Goal: Task Accomplishment & Management: Complete application form

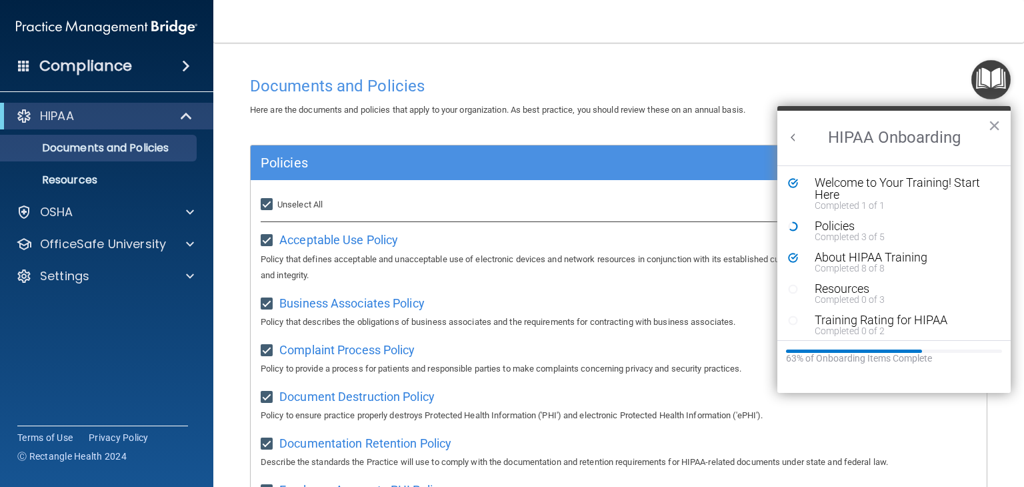
scroll to position [5, 0]
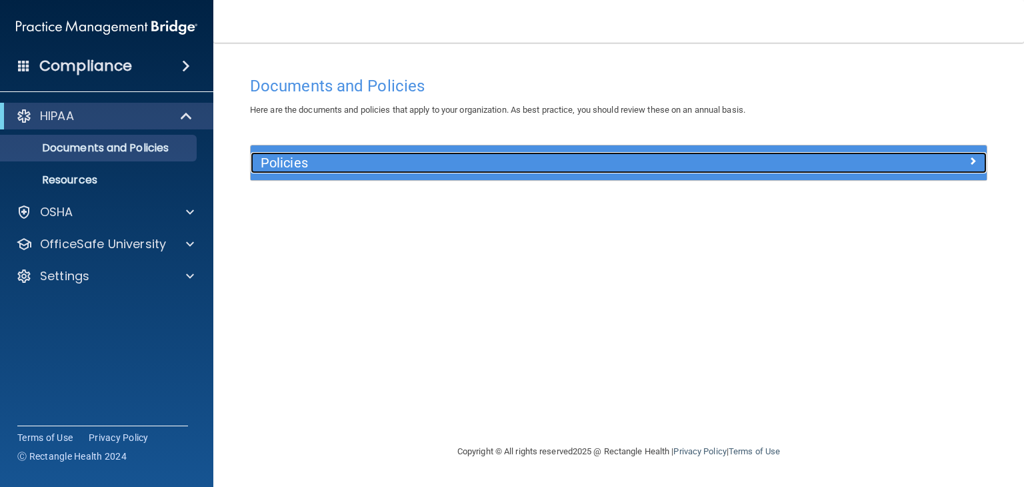
click at [607, 168] on h5 "Policies" at bounding box center [527, 162] width 532 height 15
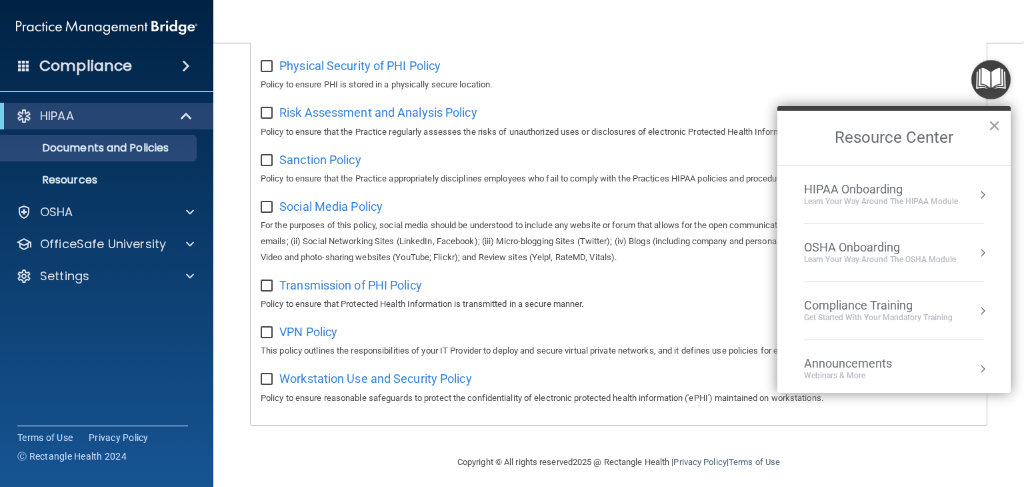
scroll to position [876, 0]
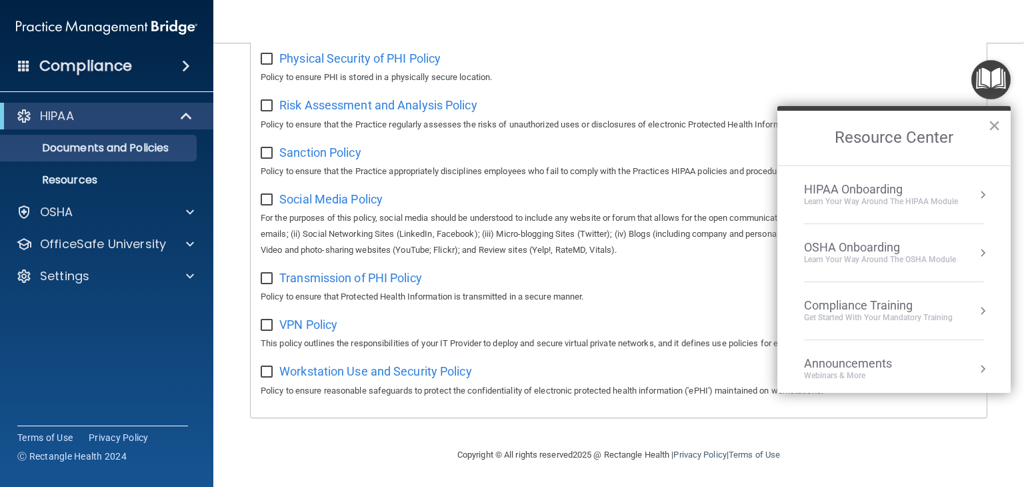
click at [874, 191] on div "HIPAA Onboarding" at bounding box center [881, 189] width 154 height 15
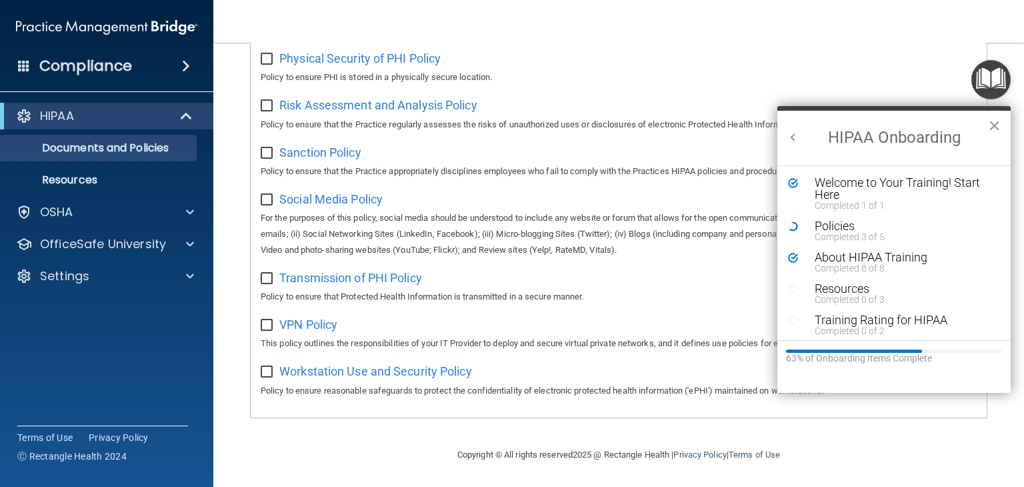
scroll to position [0, 0]
click at [838, 235] on div "Completed 3 of 5" at bounding box center [898, 236] width 168 height 9
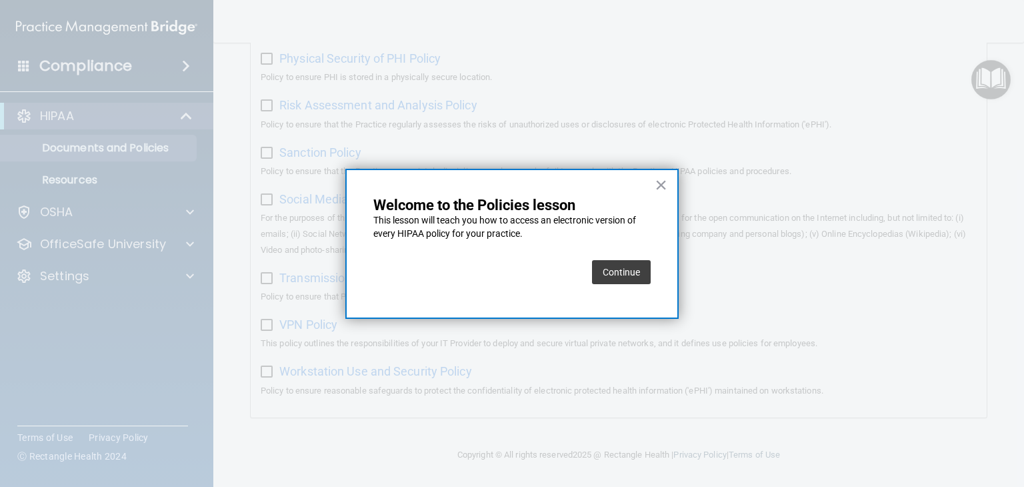
click at [634, 265] on button "Continue" at bounding box center [621, 272] width 59 height 24
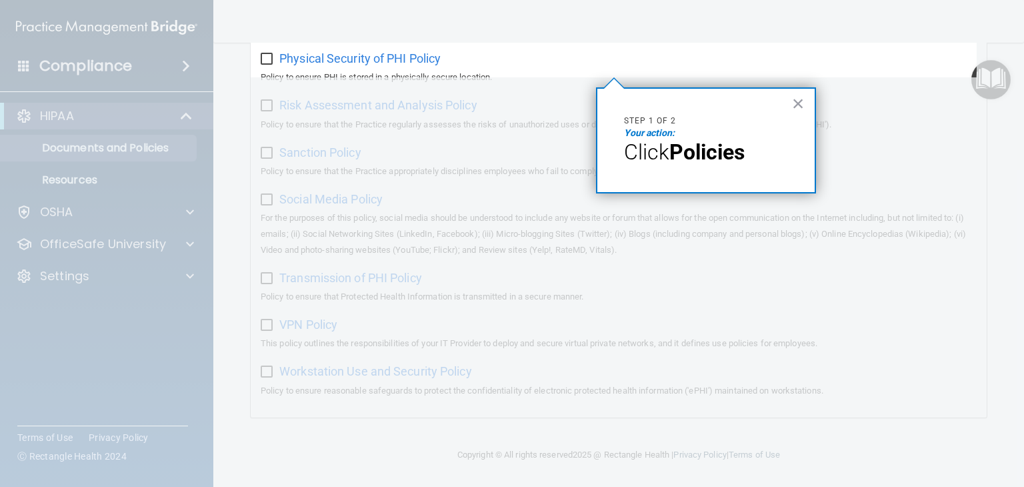
scroll to position [103, 0]
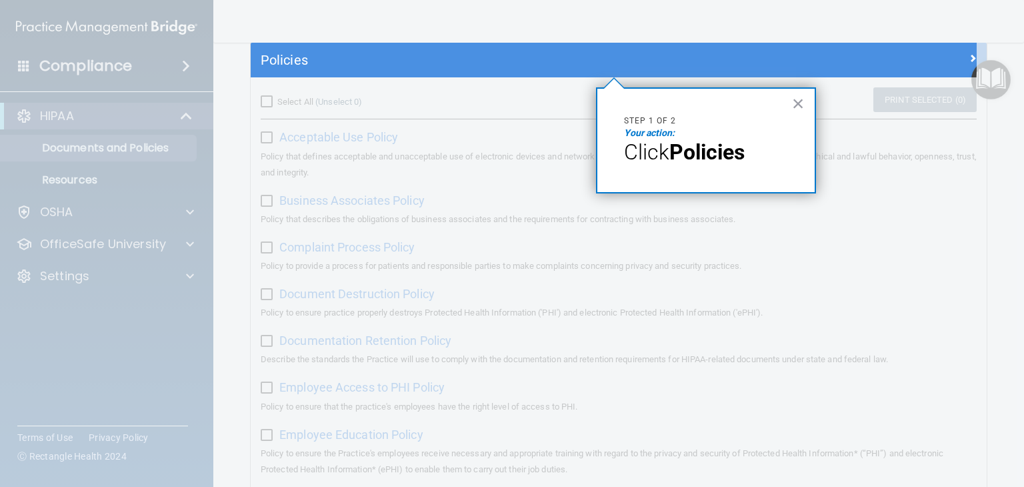
click at [716, 122] on p "Step 1 of 2" at bounding box center [706, 120] width 164 height 11
click at [795, 105] on button "×" at bounding box center [798, 103] width 13 height 21
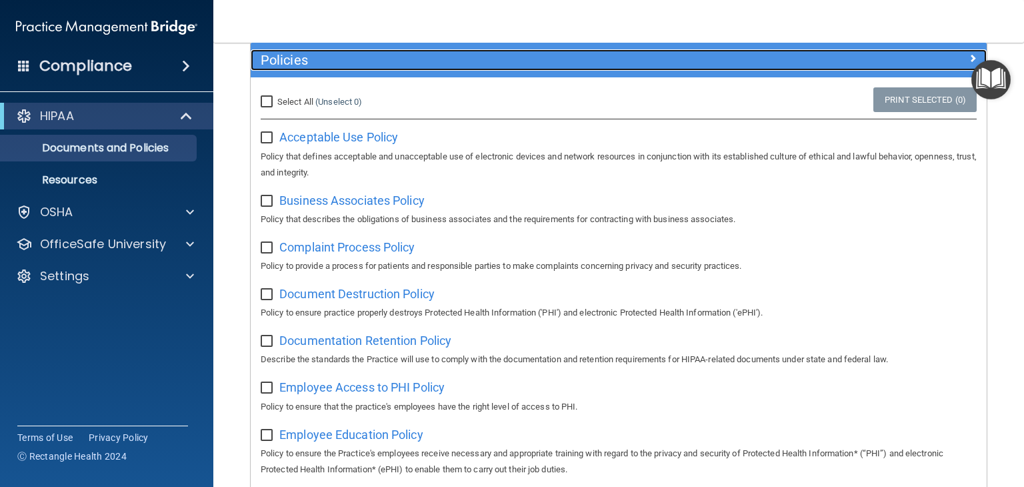
click at [968, 51] on span at bounding box center [972, 58] width 8 height 16
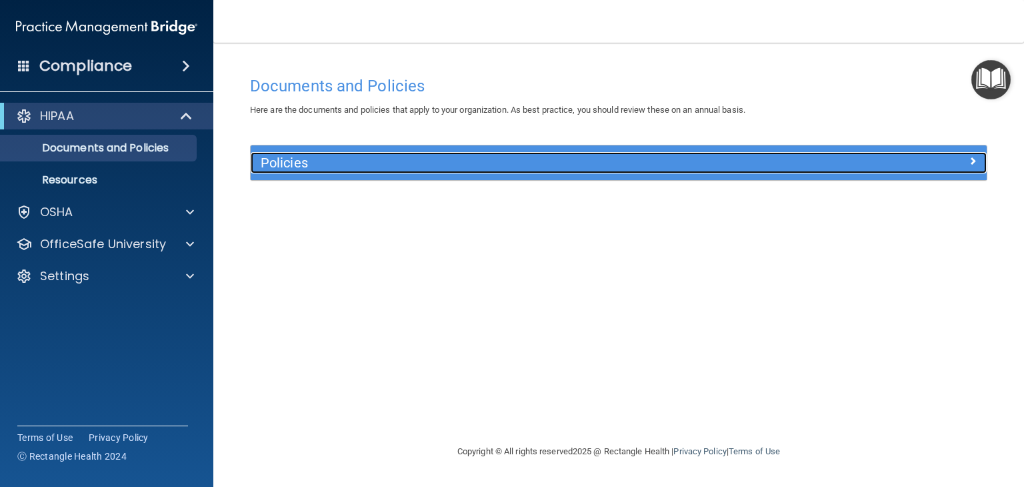
scroll to position [0, 0]
click at [719, 161] on h5 "Policies" at bounding box center [527, 162] width 532 height 15
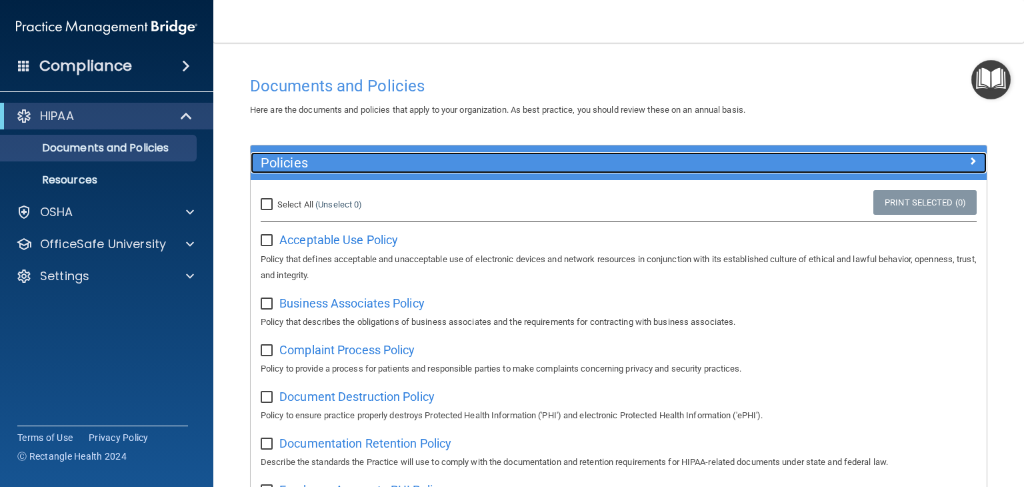
click at [719, 161] on h5 "Policies" at bounding box center [527, 162] width 532 height 15
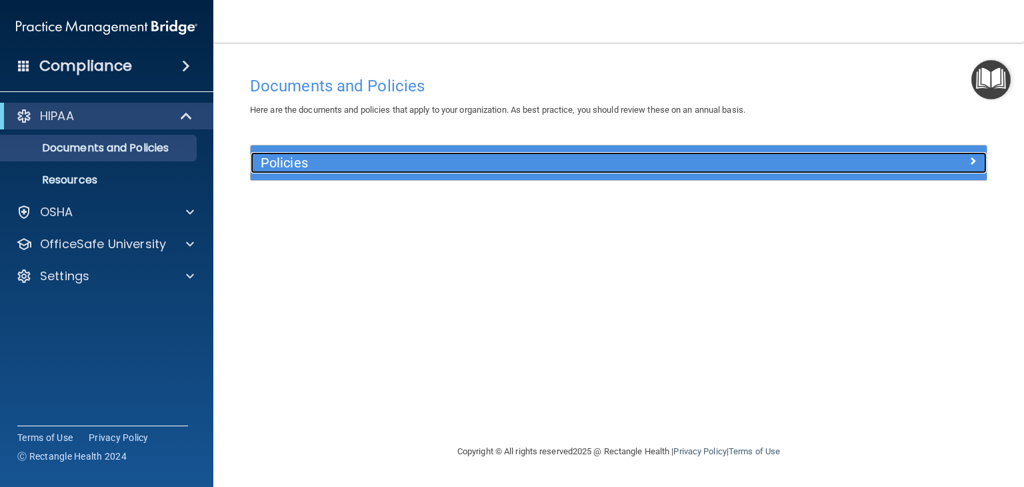
click at [719, 161] on h5 "Policies" at bounding box center [527, 162] width 532 height 15
click at [643, 169] on h5 "Policies" at bounding box center [527, 162] width 532 height 15
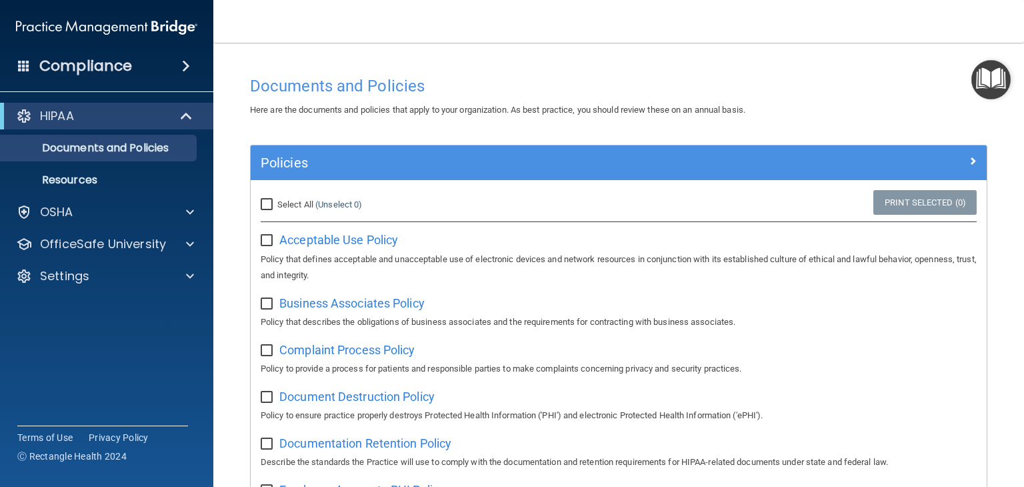
click at [268, 203] on input "Select All (Unselect 0) Unselect All" at bounding box center [268, 204] width 15 height 11
checkbox input "true"
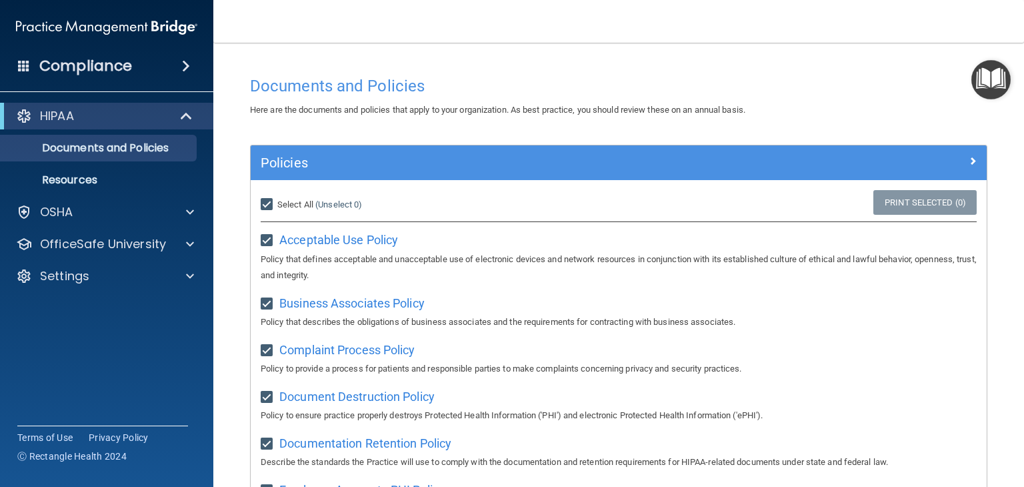
checkbox input "true"
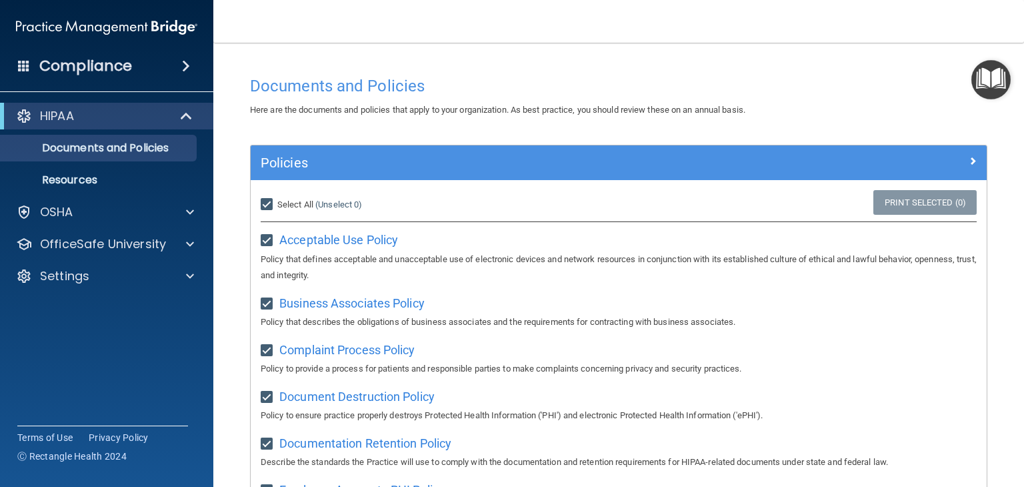
checkbox input "true"
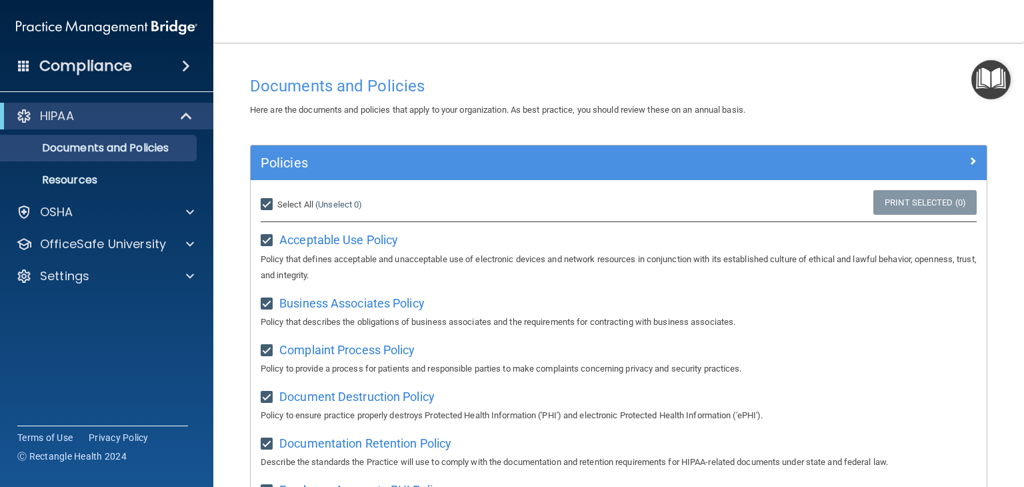
checkbox input "true"
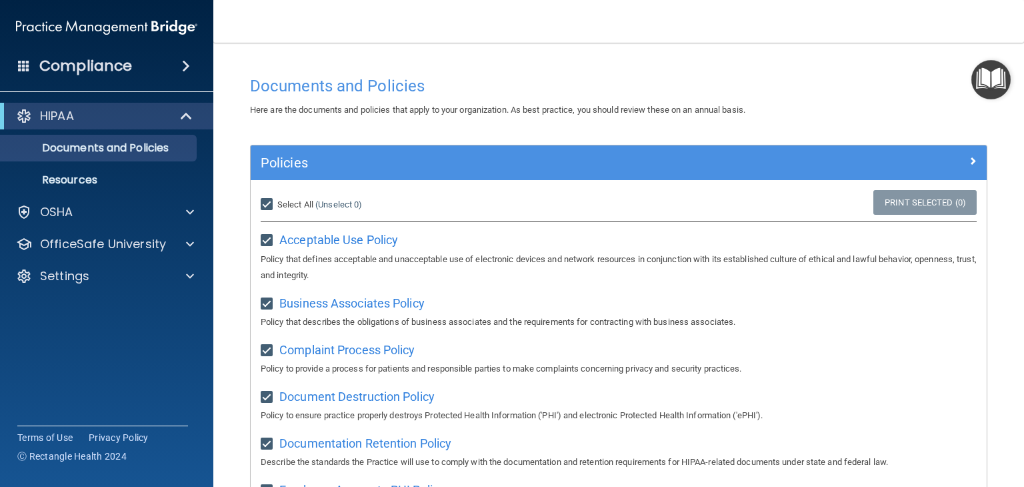
checkbox input "true"
click at [268, 203] on input "Select All (Unselect 21) Unselect All" at bounding box center [268, 204] width 15 height 11
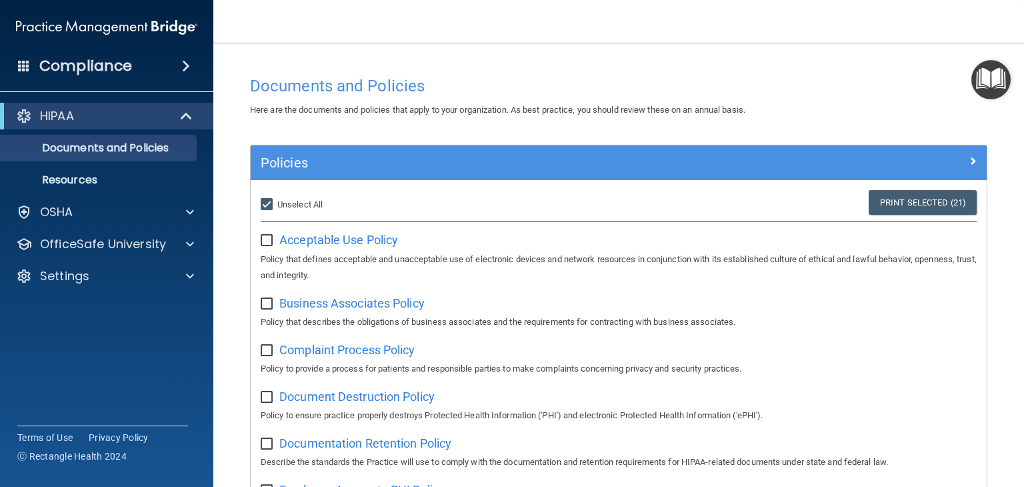
checkbox input "false"
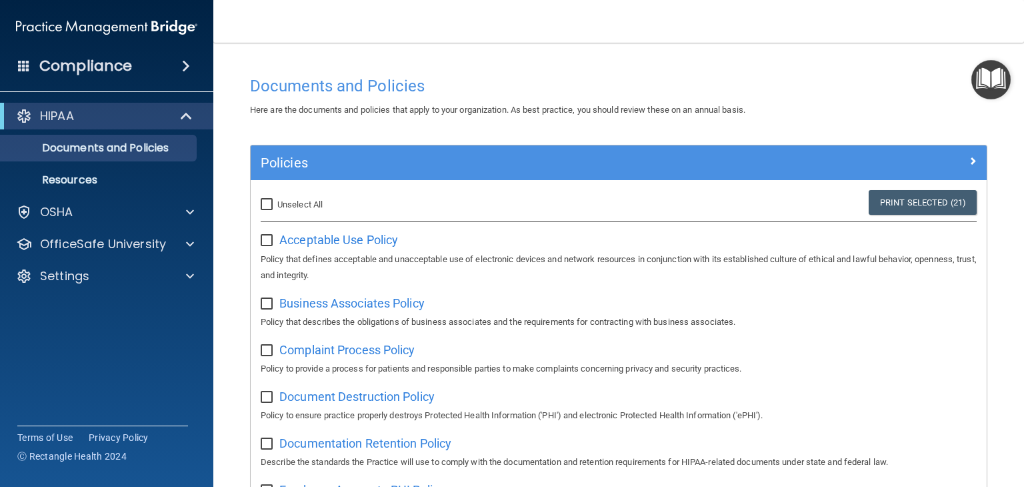
checkbox input "false"
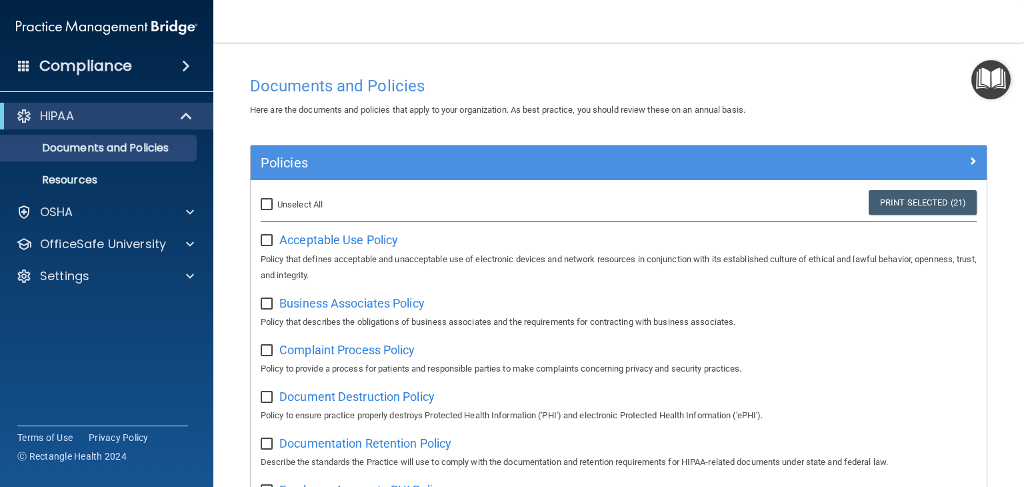
checkbox input "false"
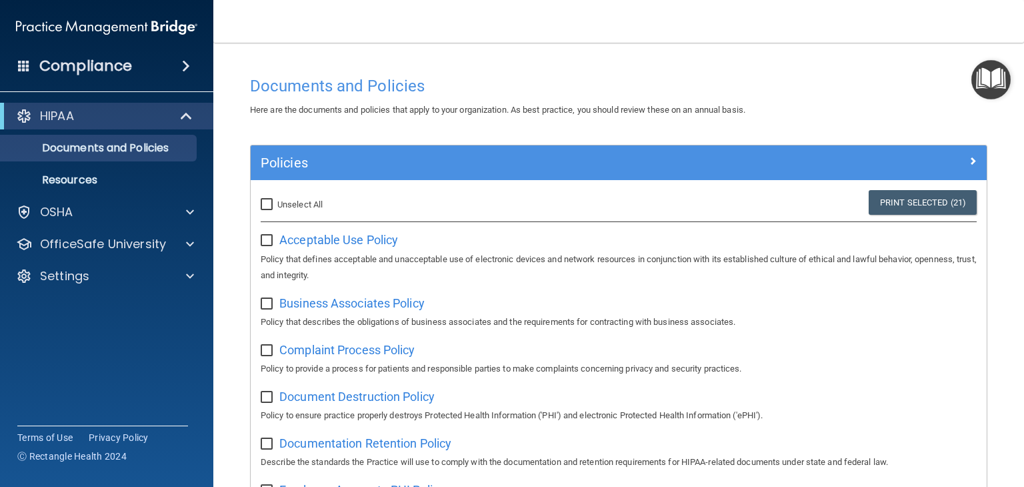
checkbox input "false"
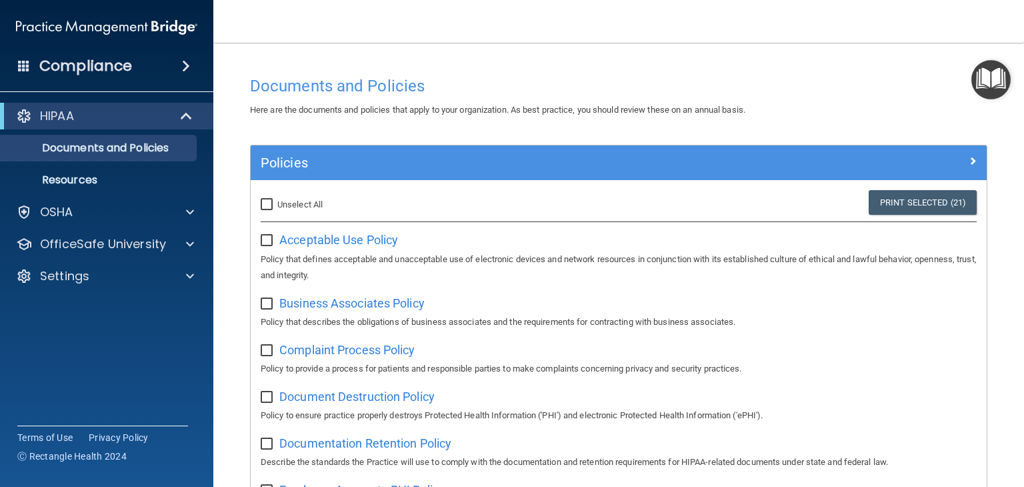
checkbox input "false"
click at [297, 241] on span "Acceptable Use Policy" at bounding box center [338, 240] width 119 height 14
click at [271, 238] on input "checkbox" at bounding box center [268, 240] width 15 height 11
checkbox input "true"
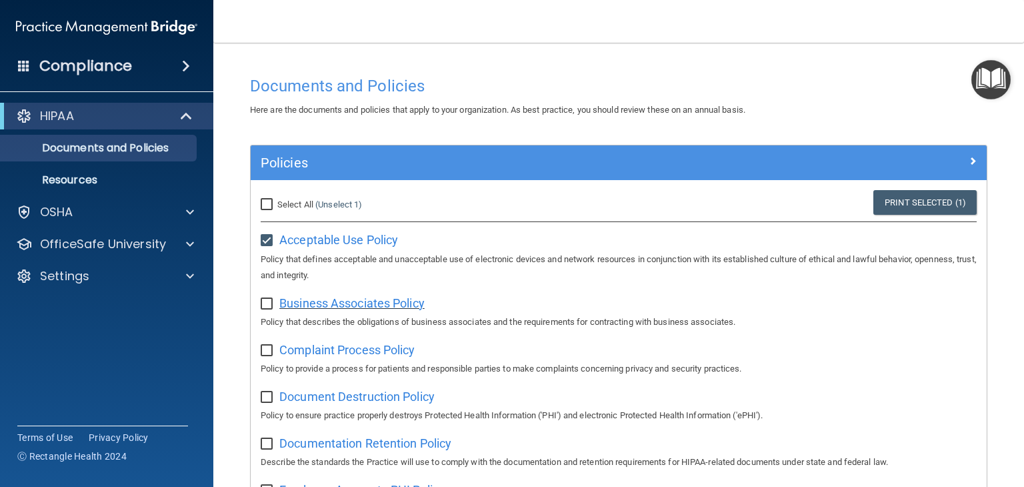
click at [301, 299] on span "Business Associates Policy" at bounding box center [351, 303] width 145 height 14
click at [267, 309] on input "checkbox" at bounding box center [268, 304] width 15 height 11
checkbox input "true"
click at [290, 350] on span "Complaint Process Policy" at bounding box center [346, 350] width 135 height 14
click at [266, 354] on input "checkbox" at bounding box center [268, 350] width 15 height 11
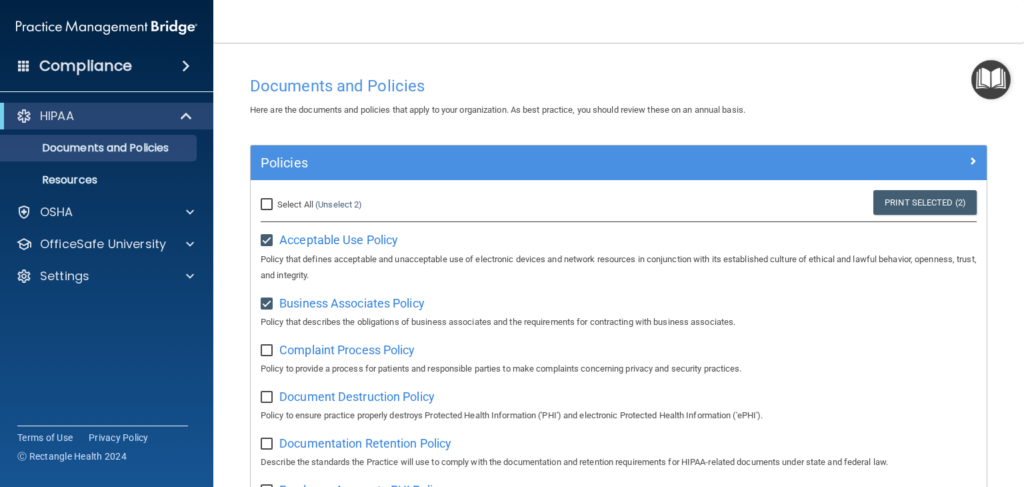
checkbox input "true"
click at [297, 395] on span "Document Destruction Policy" at bounding box center [356, 396] width 155 height 14
click at [270, 395] on input "checkbox" at bounding box center [268, 397] width 15 height 11
checkbox input "true"
click at [318, 444] on span "Documentation Retention Policy" at bounding box center [365, 443] width 172 height 14
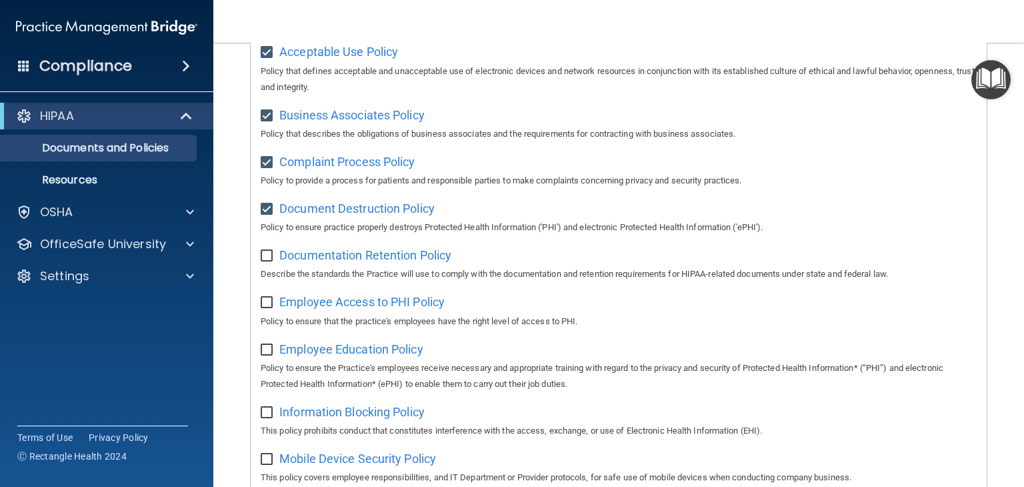
scroll to position [189, 0]
click at [265, 259] on input "checkbox" at bounding box center [268, 255] width 15 height 11
checkbox input "true"
click at [289, 306] on span "Employee Access to PHI Policy" at bounding box center [361, 301] width 165 height 14
click at [271, 300] on input "checkbox" at bounding box center [268, 302] width 15 height 11
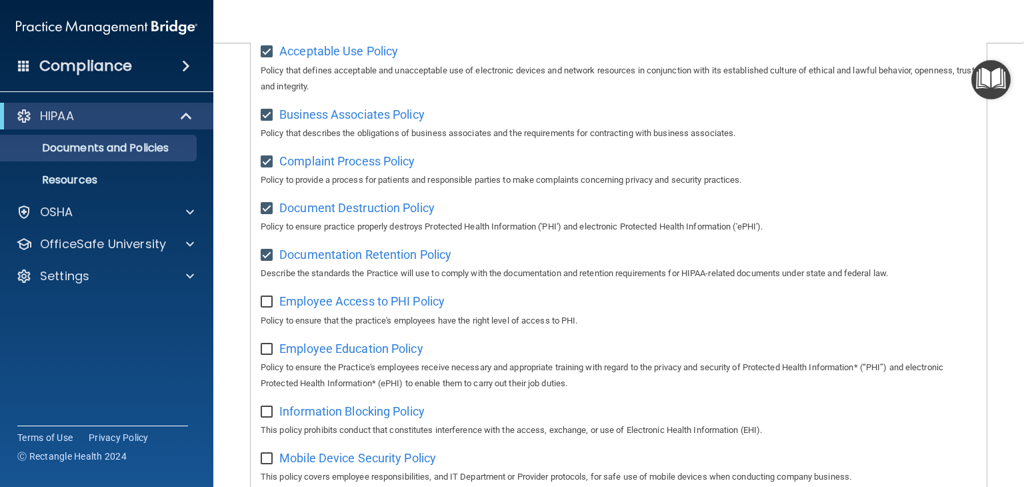
checkbox input "true"
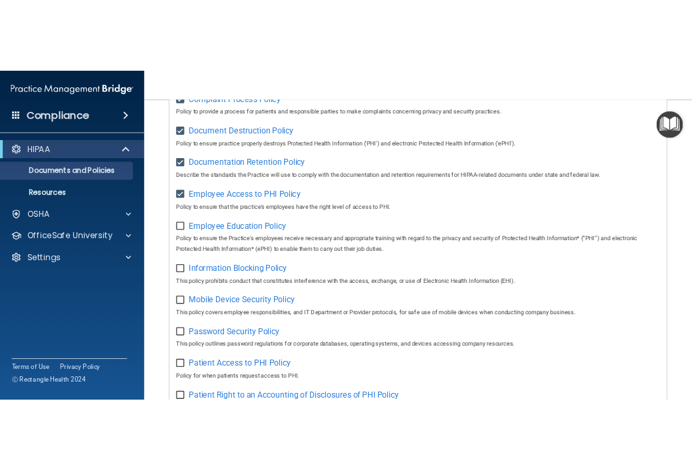
scroll to position [309, 0]
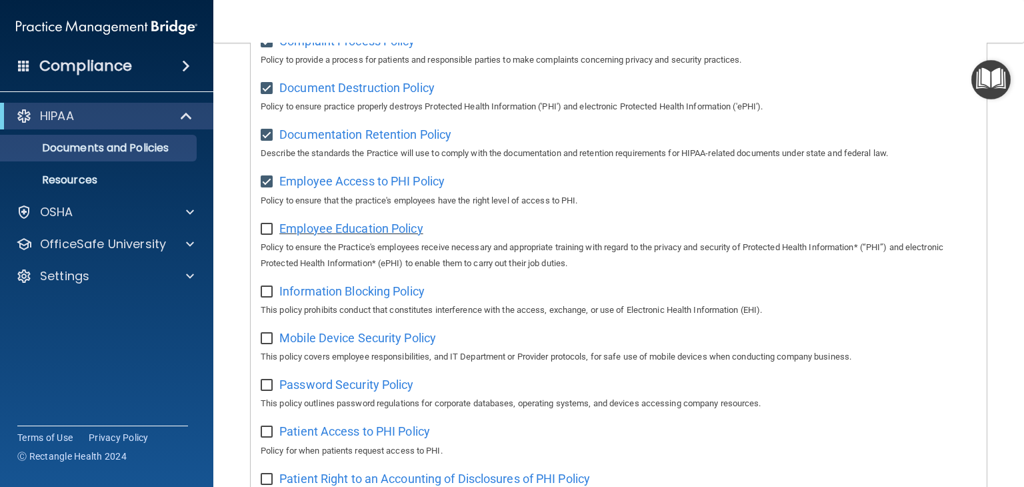
click at [309, 235] on span "Employee Education Policy" at bounding box center [351, 228] width 144 height 14
click at [272, 229] on input "checkbox" at bounding box center [268, 229] width 15 height 11
checkbox input "true"
click at [287, 289] on span "Information Blocking Policy" at bounding box center [351, 291] width 145 height 14
click at [263, 296] on input "checkbox" at bounding box center [268, 292] width 15 height 11
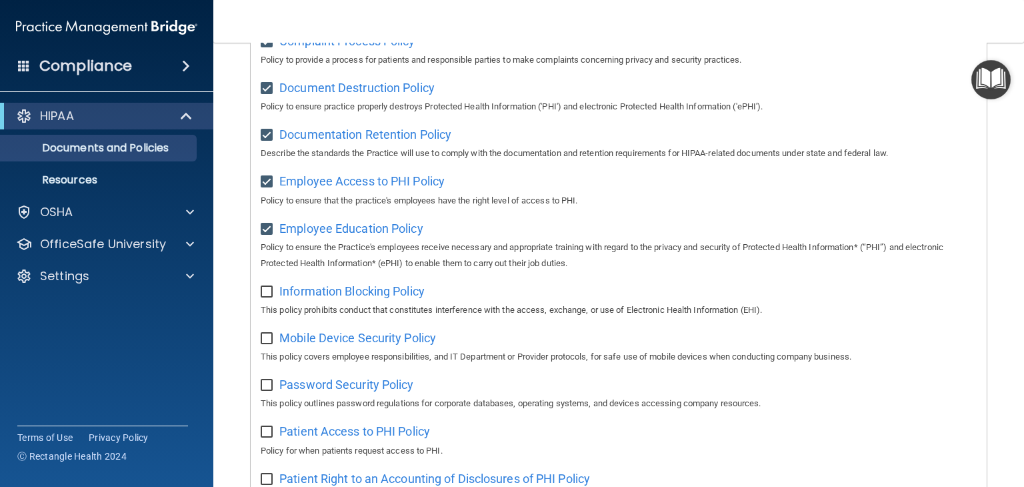
checkbox input "true"
click at [296, 345] on span "Mobile Device Security Policy" at bounding box center [357, 338] width 157 height 14
click at [267, 341] on input "checkbox" at bounding box center [268, 338] width 15 height 11
checkbox input "true"
click at [297, 386] on span "Password Security Policy" at bounding box center [346, 384] width 134 height 14
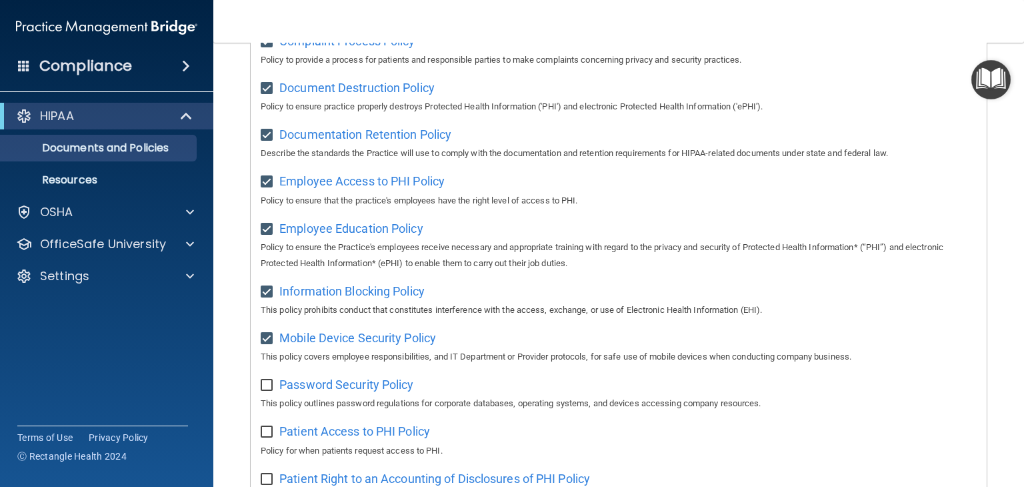
click at [271, 387] on input "checkbox" at bounding box center [268, 385] width 15 height 11
checkbox input "true"
click at [308, 433] on span "Patient Access to PHI Policy" at bounding box center [354, 431] width 151 height 14
click at [267, 437] on input "checkbox" at bounding box center [268, 432] width 15 height 11
checkbox input "true"
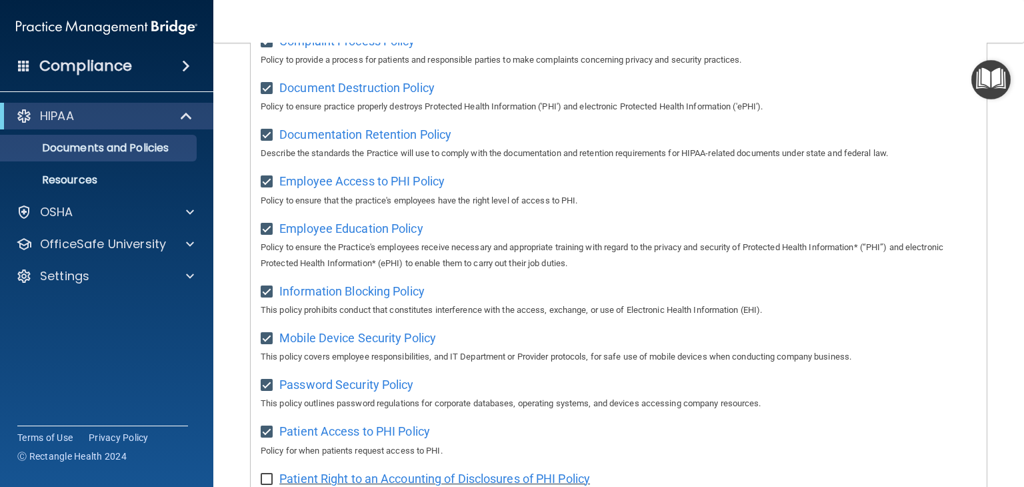
click at [301, 480] on span "Patient Right to an Accounting of Disclosures of PHI Policy" at bounding box center [434, 478] width 311 height 14
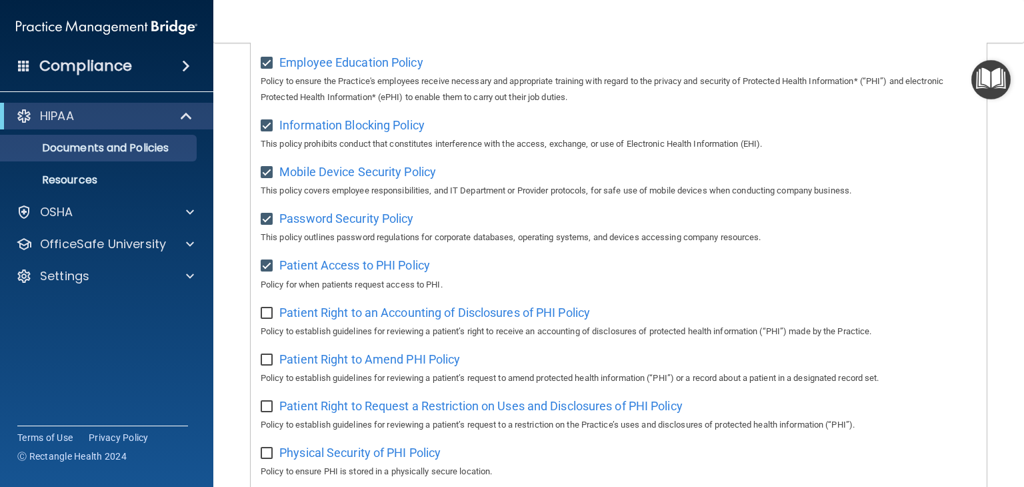
scroll to position [479, 0]
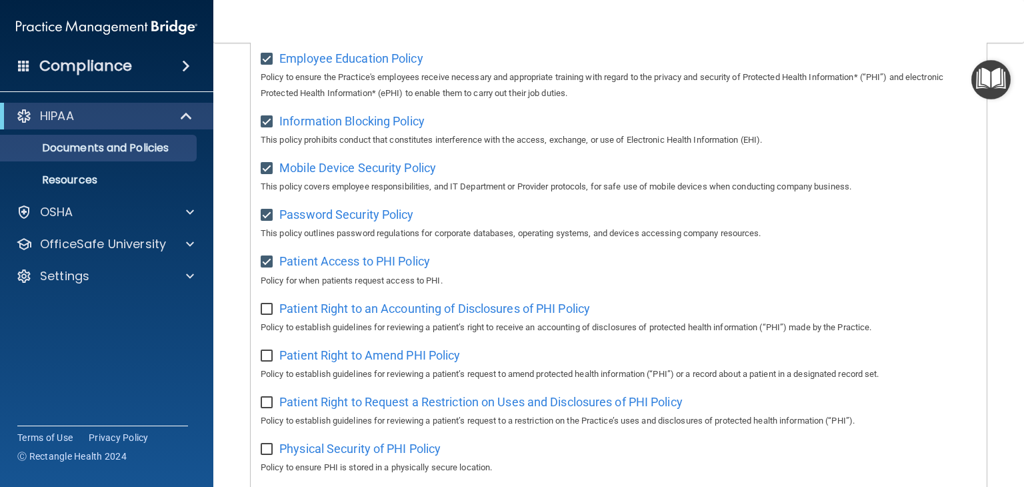
click at [269, 311] on input "checkbox" at bounding box center [268, 309] width 15 height 11
checkbox input "true"
click at [311, 362] on span "Patient Right to Amend PHI Policy" at bounding box center [369, 355] width 181 height 14
click at [269, 354] on input "checkbox" at bounding box center [268, 356] width 15 height 11
checkbox input "true"
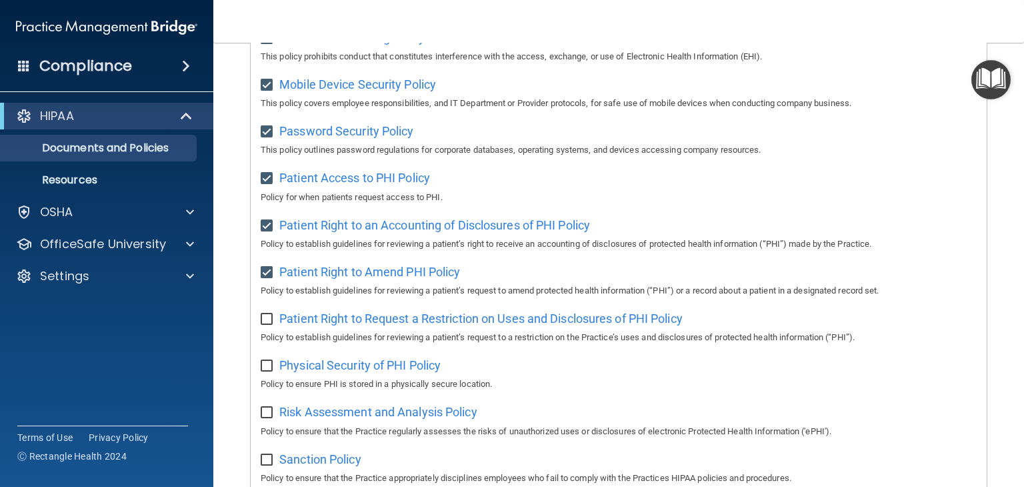
scroll to position [565, 0]
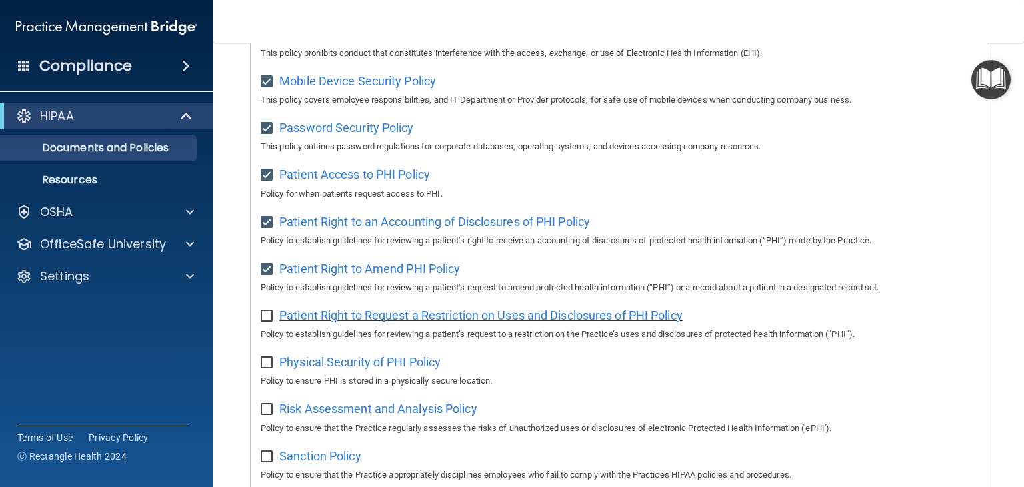
click at [323, 322] on span "Patient Right to Request a Restriction on Uses and Disclosures of PHI Policy" at bounding box center [480, 315] width 403 height 14
click at [272, 321] on input "checkbox" at bounding box center [268, 316] width 15 height 11
checkbox input "true"
click at [295, 369] on span "Physical Security of PHI Policy" at bounding box center [359, 362] width 161 height 14
click at [264, 368] on input "checkbox" at bounding box center [268, 362] width 15 height 11
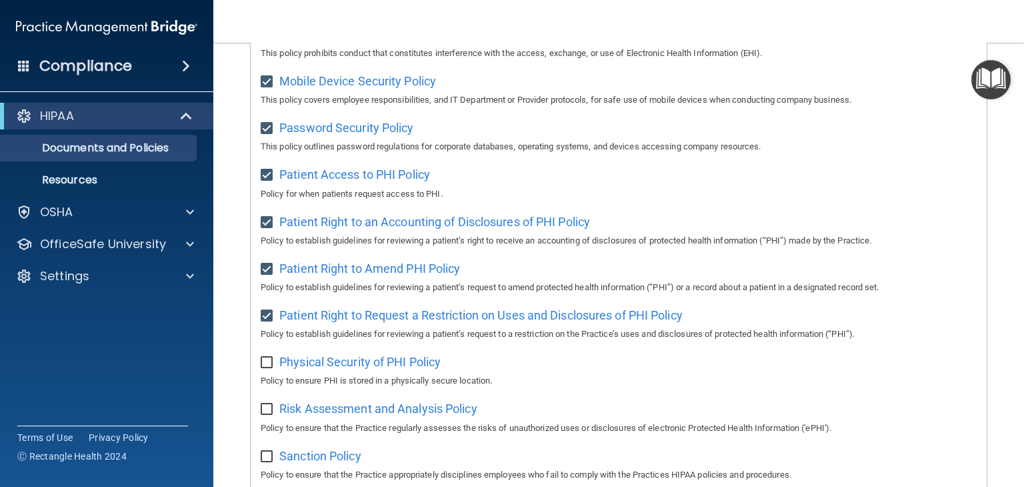
checkbox input "true"
click at [291, 415] on span "Risk Assessment and Analysis Policy" at bounding box center [378, 408] width 198 height 14
click at [338, 414] on span "Risk Assessment and Analysis Policy" at bounding box center [378, 408] width 198 height 14
